Goal: Browse casually

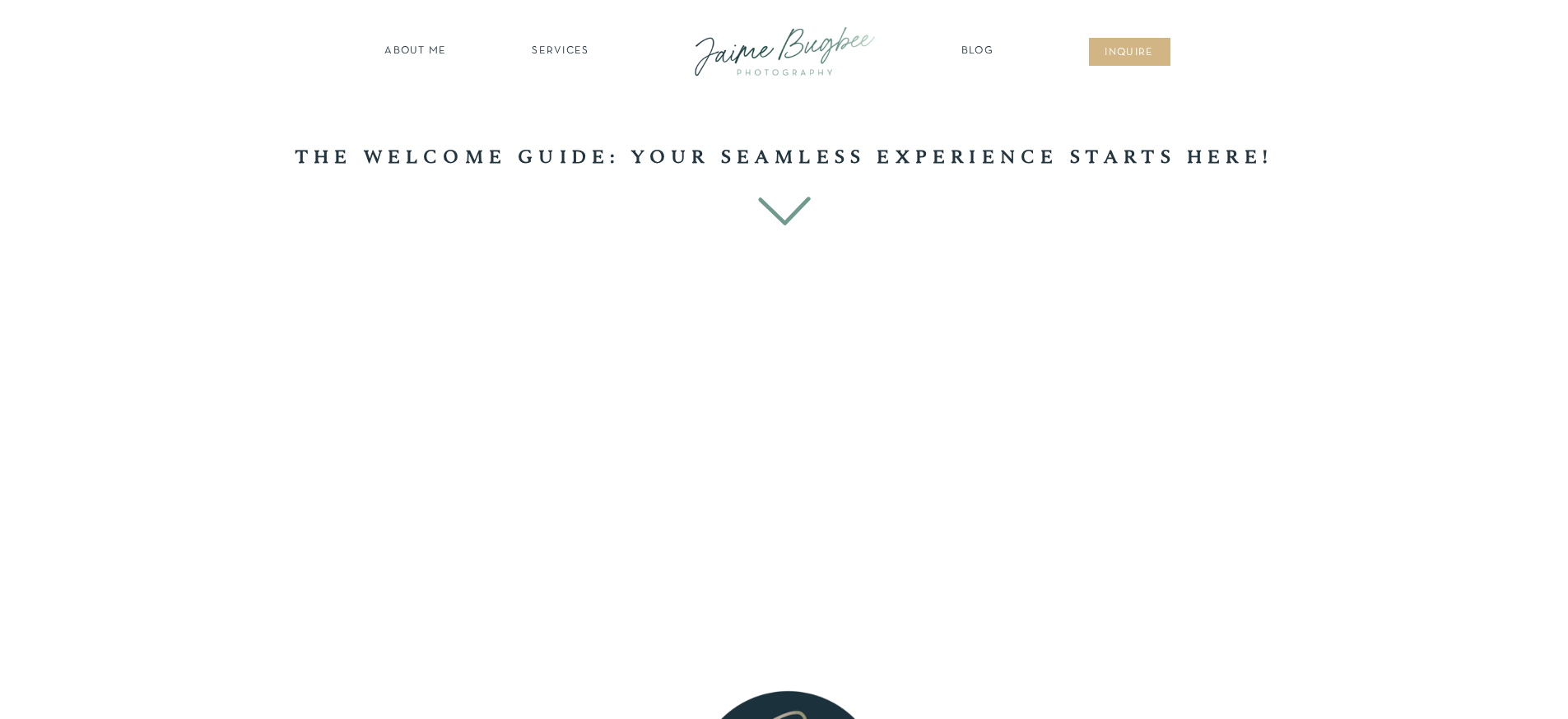
scroll to position [800, 0]
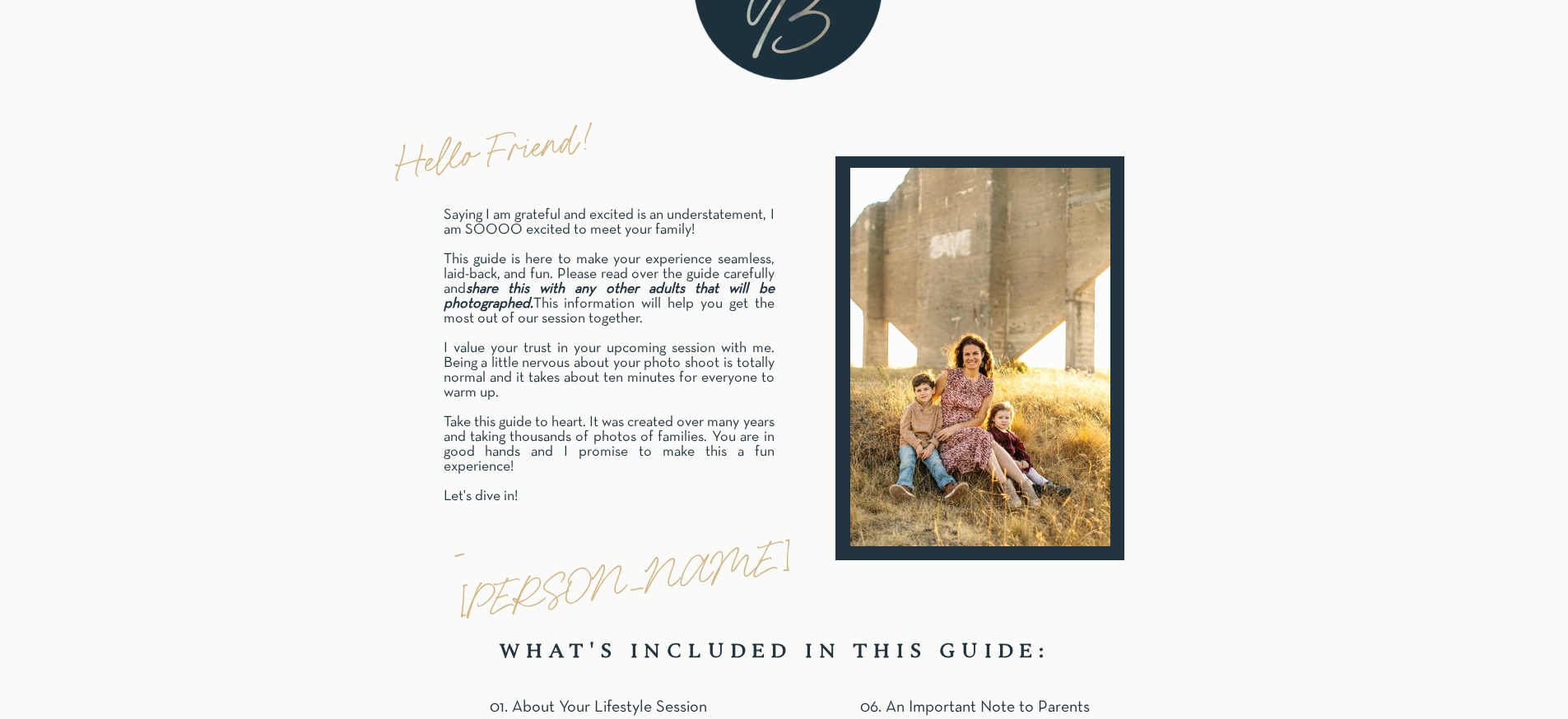
click at [611, 327] on p "Saying I am grateful and excited is an understatement, I am SOOOO excited to me…" at bounding box center [609, 359] width 331 height 301
click at [585, 227] on p "Saying I am grateful and excited is an understatement, I am SOOOO excited to me…" at bounding box center [609, 359] width 331 height 301
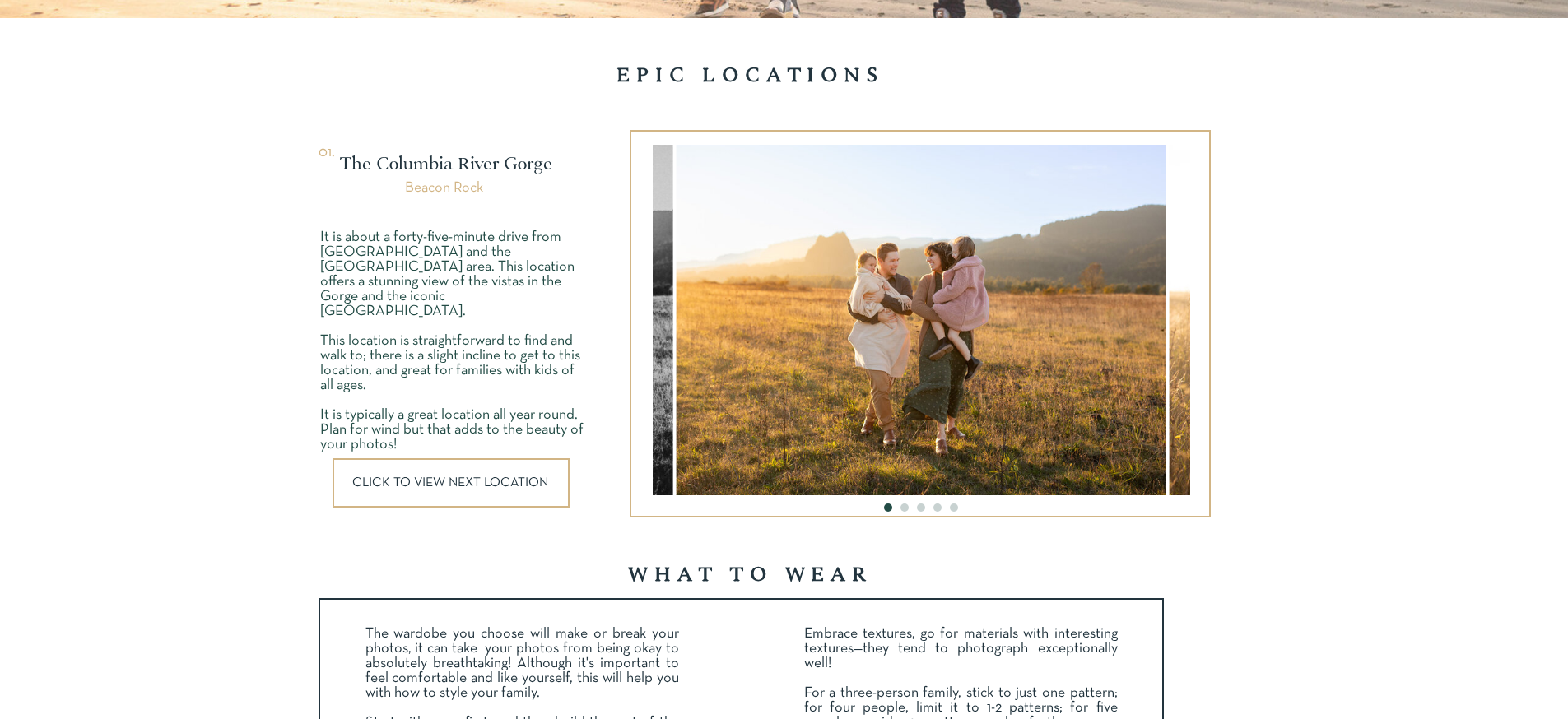
scroll to position [2283, 0]
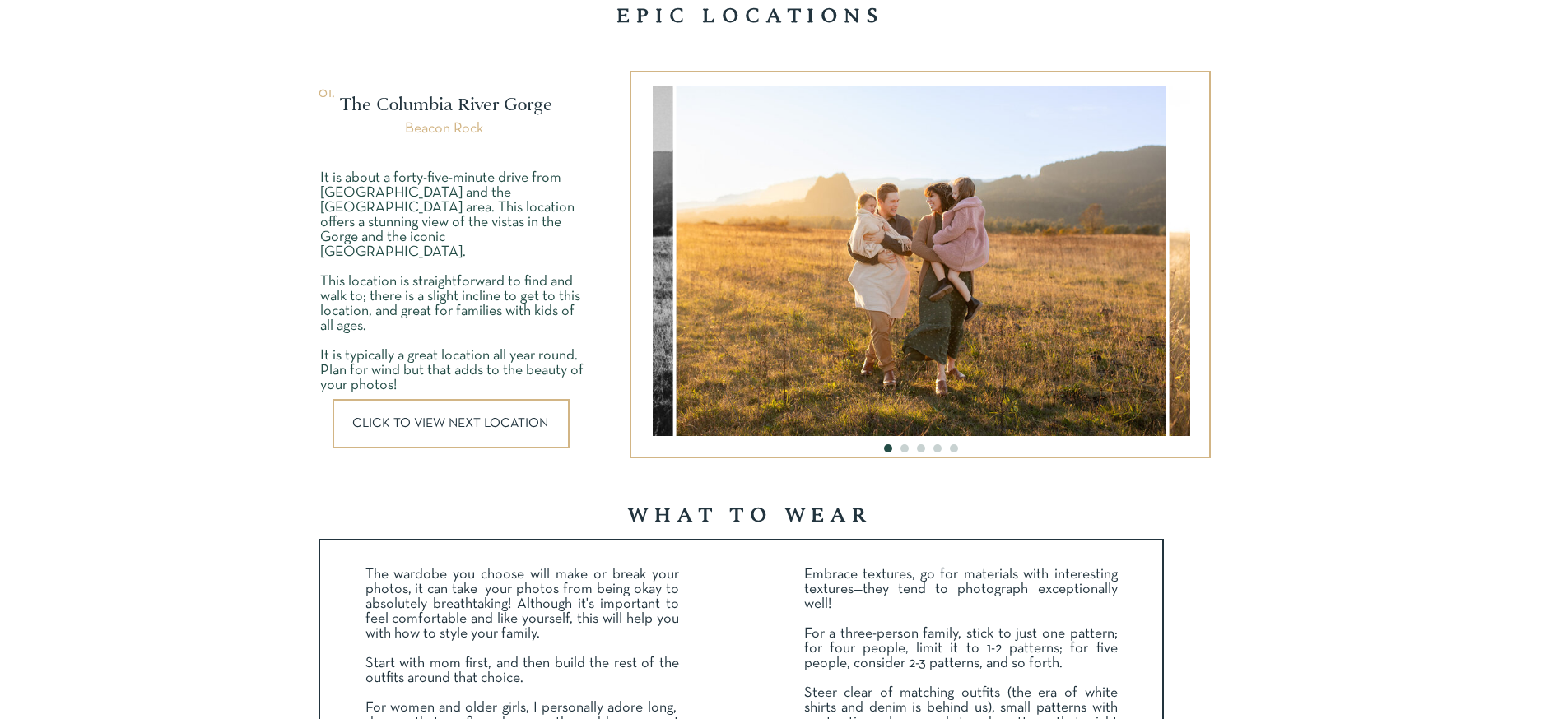
click at [509, 431] on div at bounding box center [451, 423] width 237 height 50
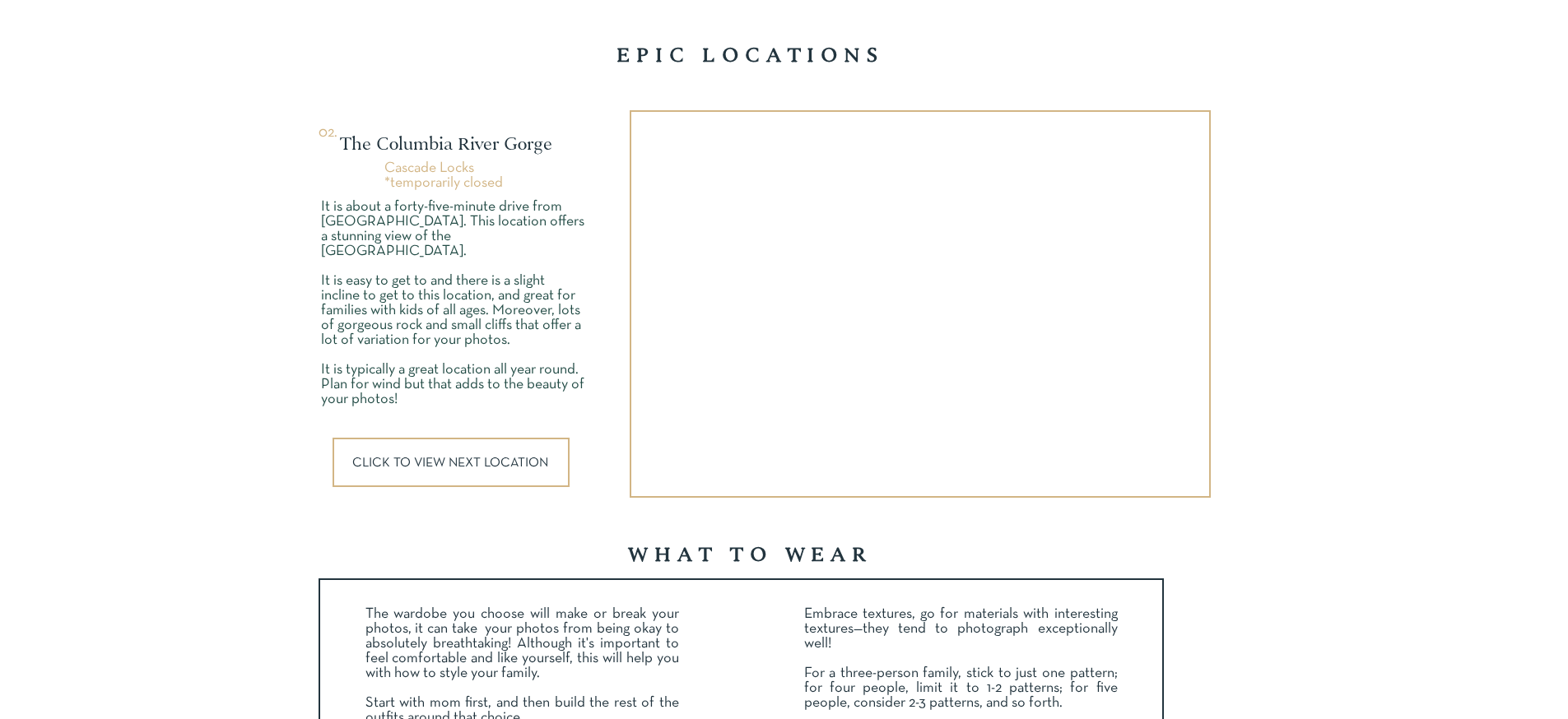
scroll to position [2242, 0]
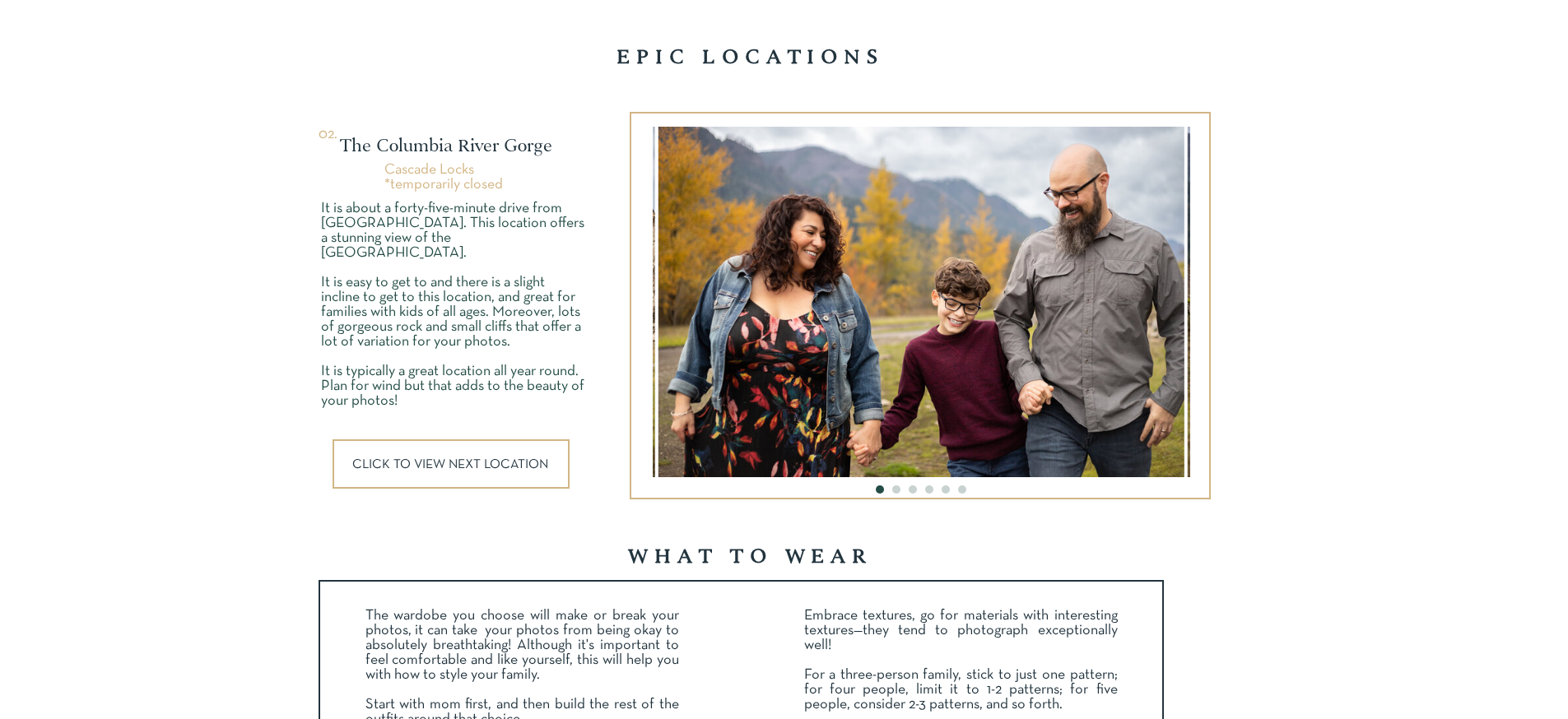
click at [497, 470] on div at bounding box center [451, 464] width 237 height 50
click at [499, 473] on div at bounding box center [451, 464] width 237 height 50
click at [898, 491] on li "Page dot 2" at bounding box center [897, 490] width 8 height 8
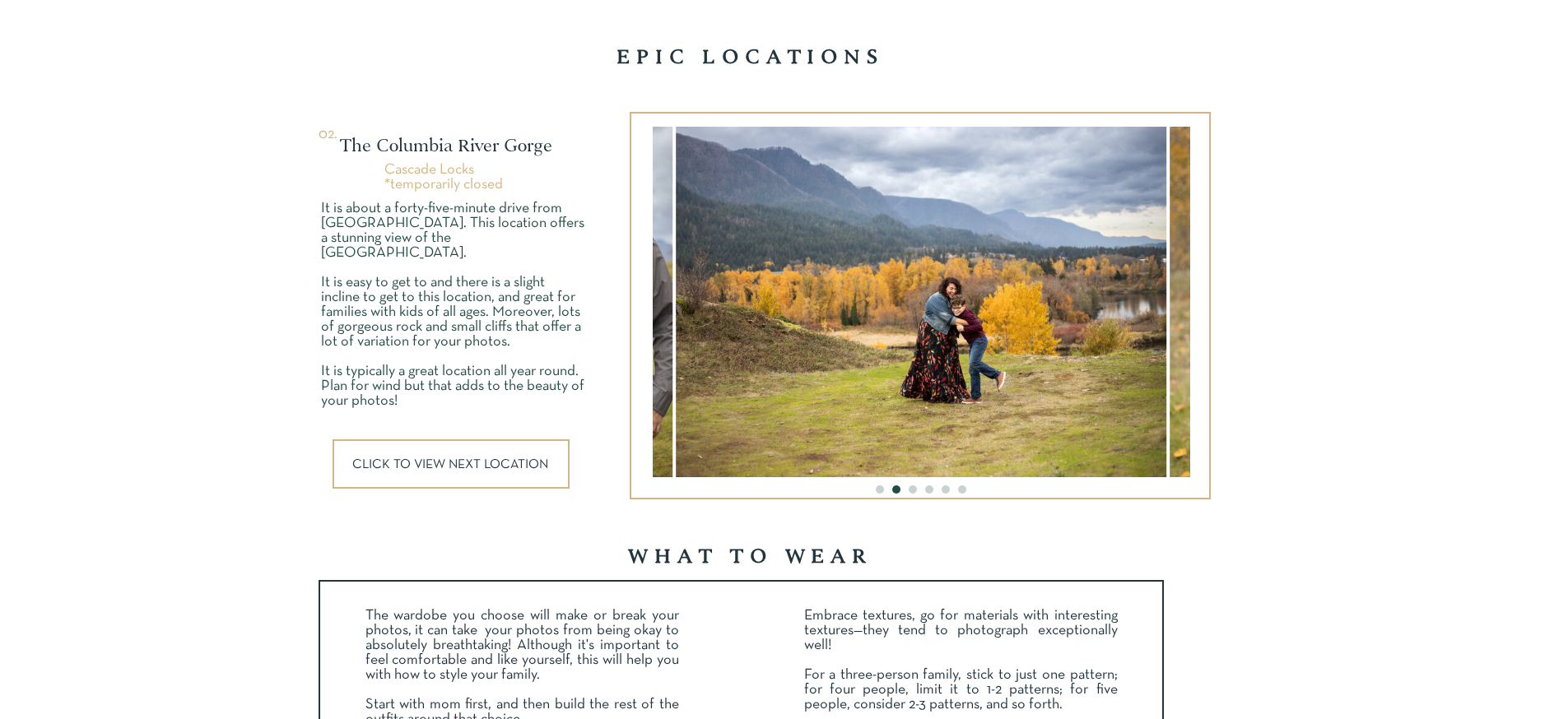
click at [911, 489] on li "Page dot 3" at bounding box center [913, 490] width 8 height 8
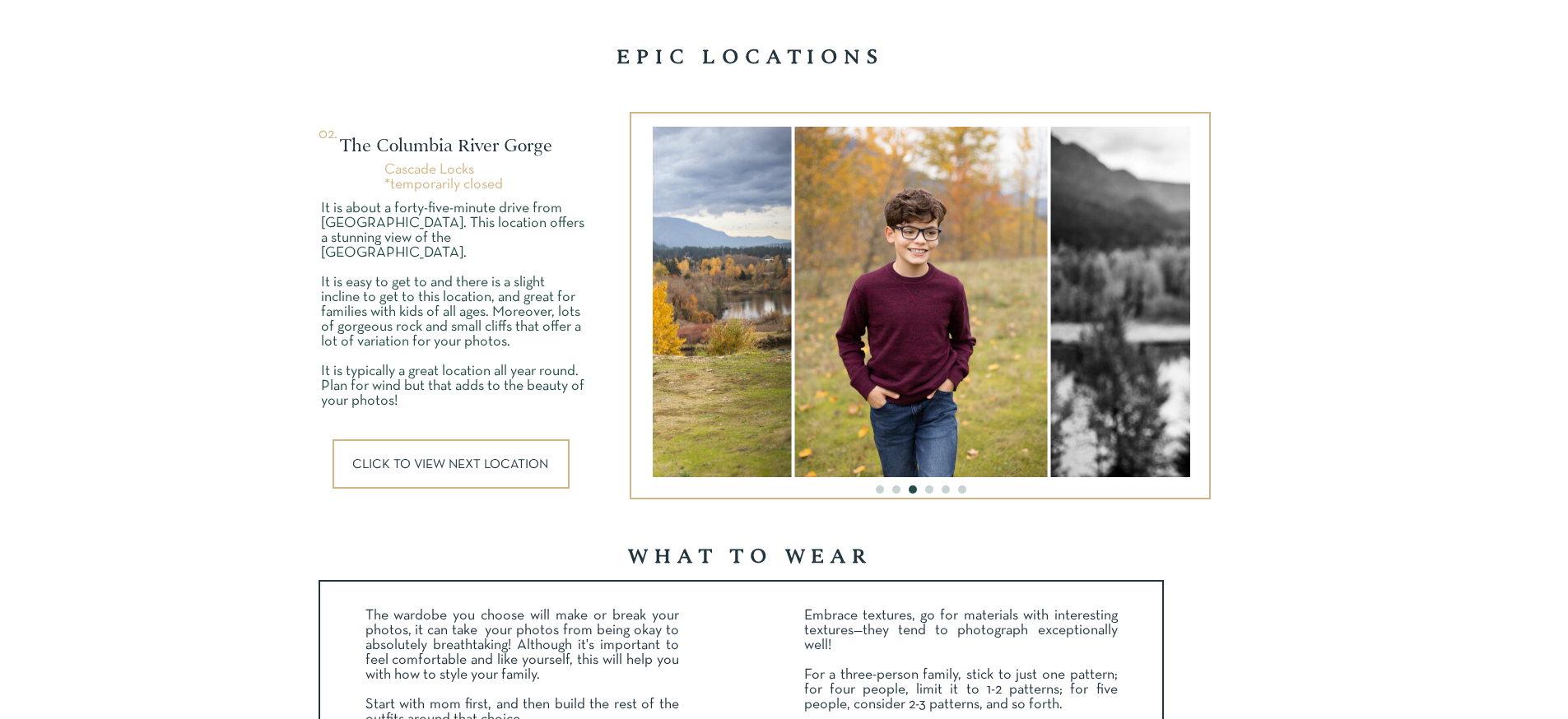
click at [929, 488] on li "Page dot 4" at bounding box center [929, 490] width 8 height 8
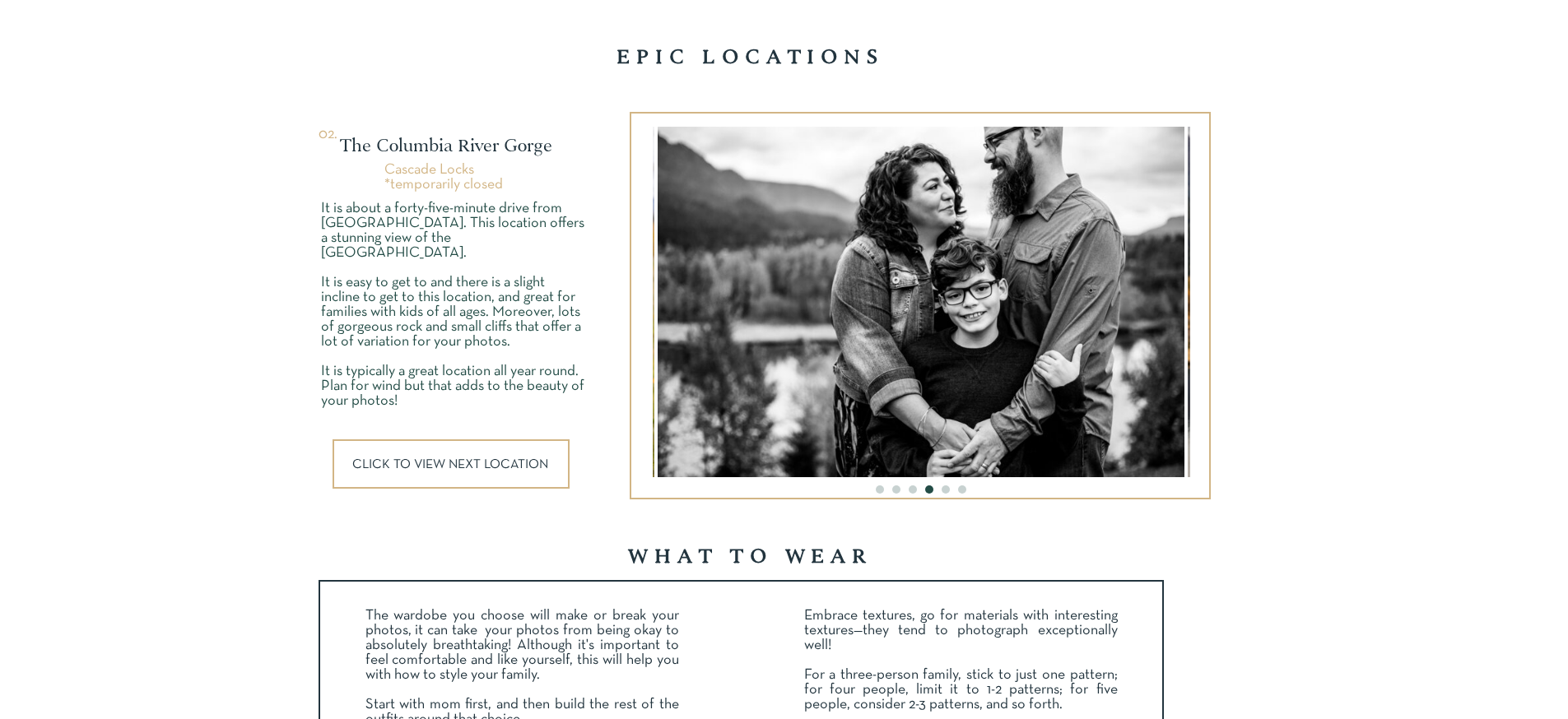
click at [441, 469] on p "CLICK TO VIEW NEXT LOCATION" at bounding box center [452, 464] width 201 height 13
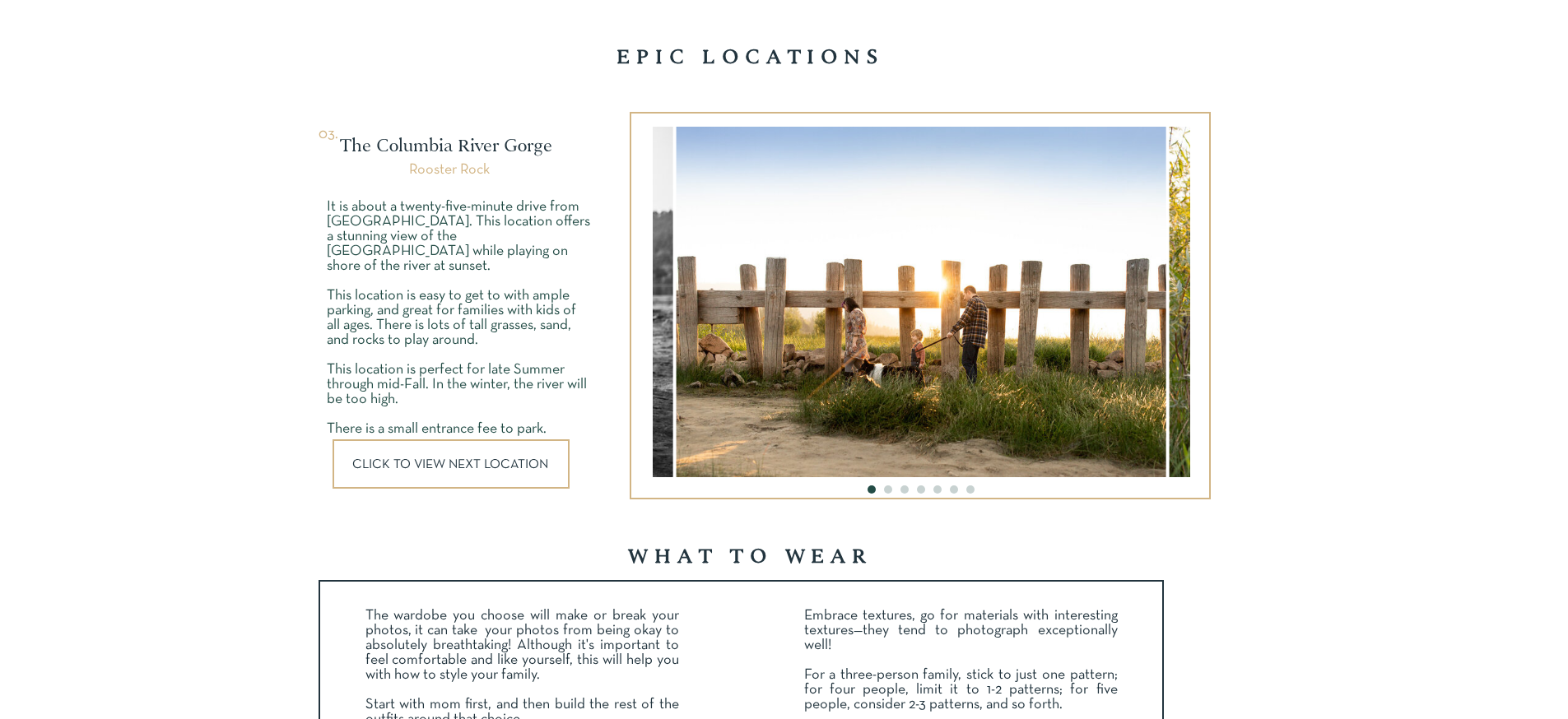
click at [444, 468] on p "CLICK TO VIEW NEXT LOCATION" at bounding box center [452, 464] width 201 height 13
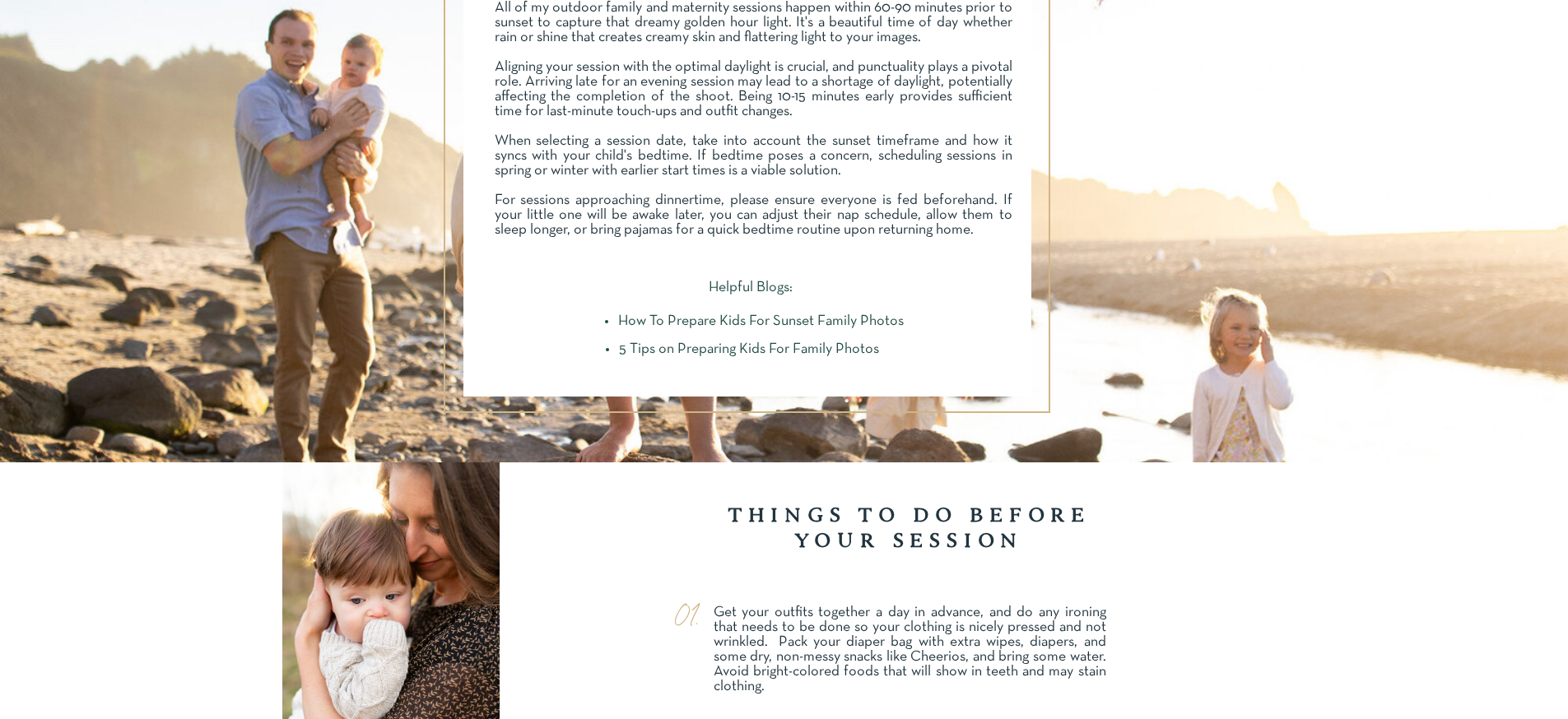
scroll to position [4530, 0]
